Goal: Task Accomplishment & Management: Use online tool/utility

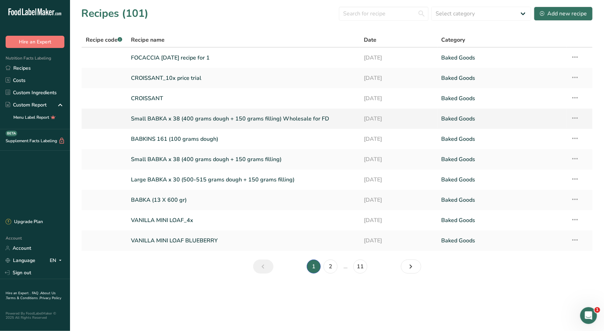
click at [259, 122] on link "Small BABKA x 38 (400 grams dough + 150 grams filling) Wholesale for FD" at bounding box center [243, 118] width 224 height 15
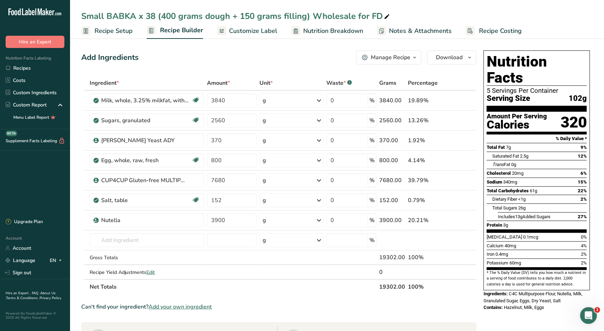
click at [500, 29] on span "Recipe Costing" at bounding box center [500, 30] width 43 height 9
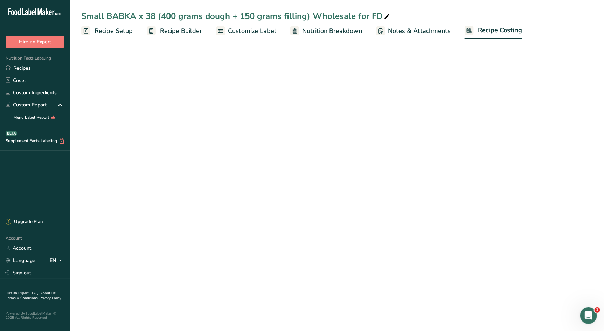
select select "12"
select select "5"
select select "12"
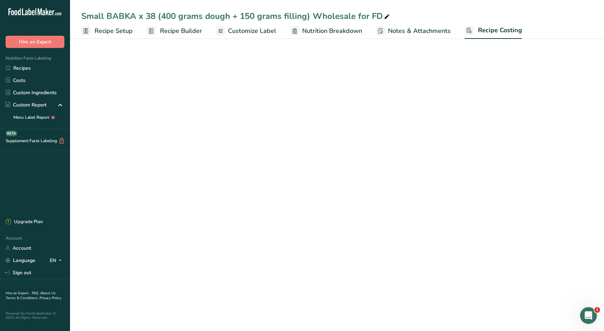
select select "12"
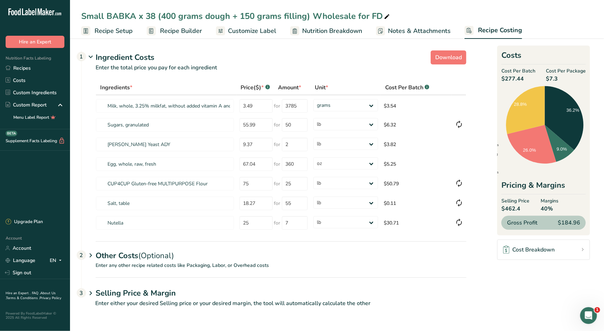
click at [131, 254] on div "Other Costs (Optional) 2" at bounding box center [281, 251] width 371 height 20
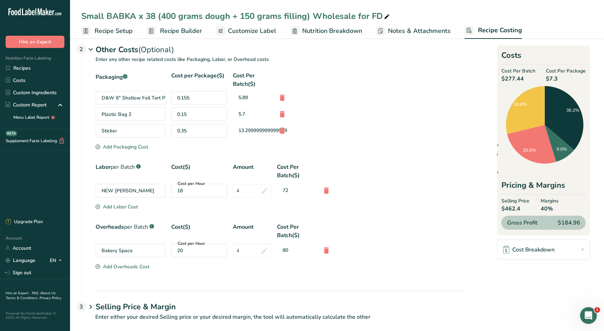
scroll to position [215, 0]
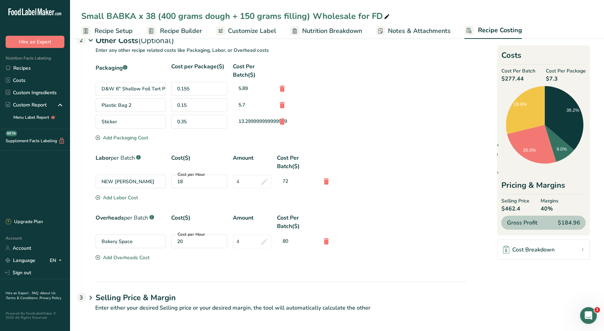
click at [160, 297] on h1 "Selling Price & Margin" at bounding box center [281, 298] width 371 height 12
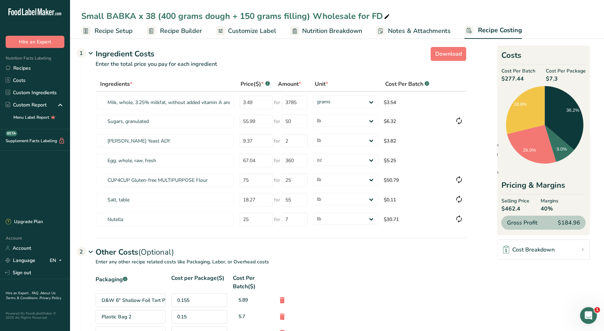
scroll to position [0, 0]
